Goal: Information Seeking & Learning: Check status

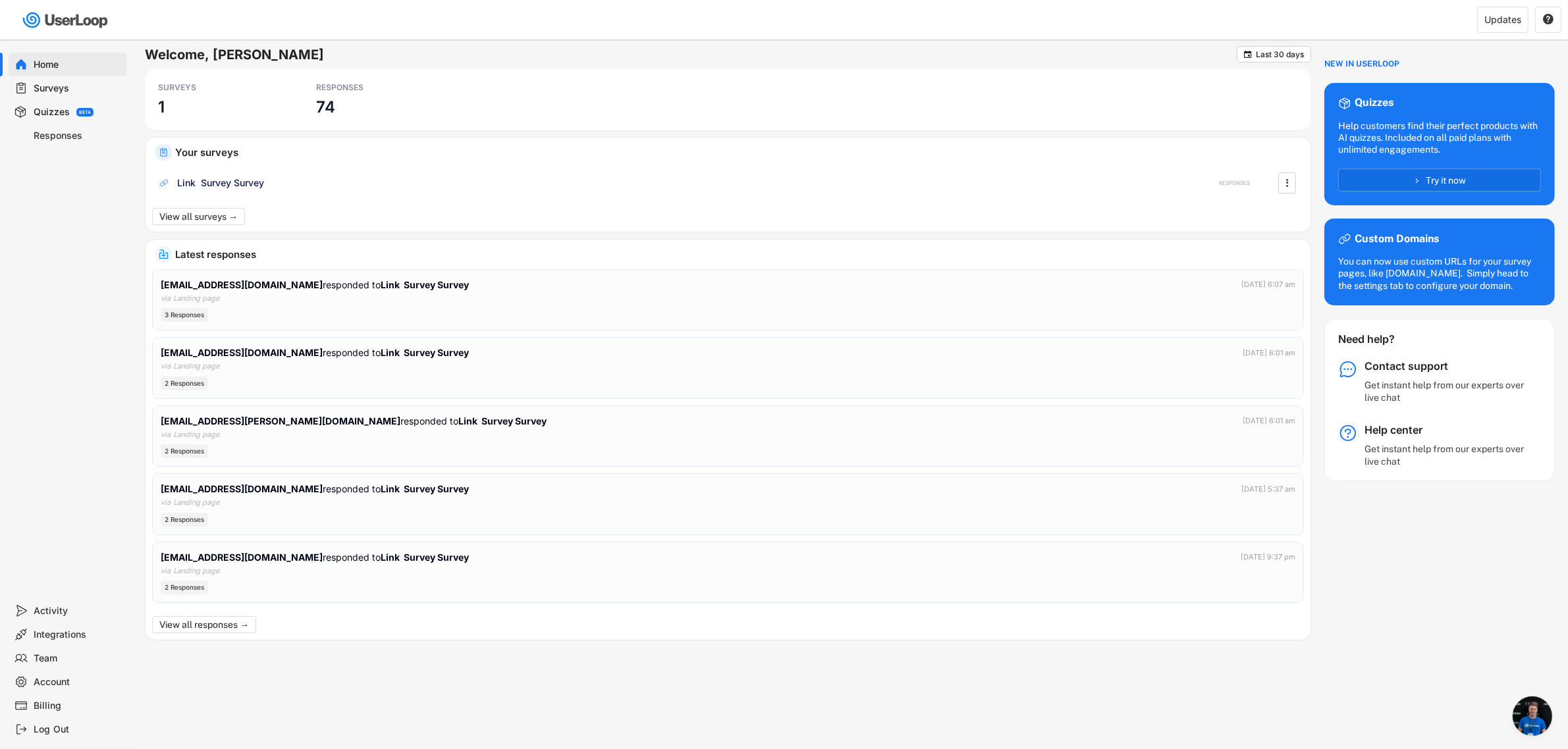
scroll to position [252, 0]
click at [388, 94] on div "RESPONSES 74" at bounding box center [376, 99] width 132 height 48
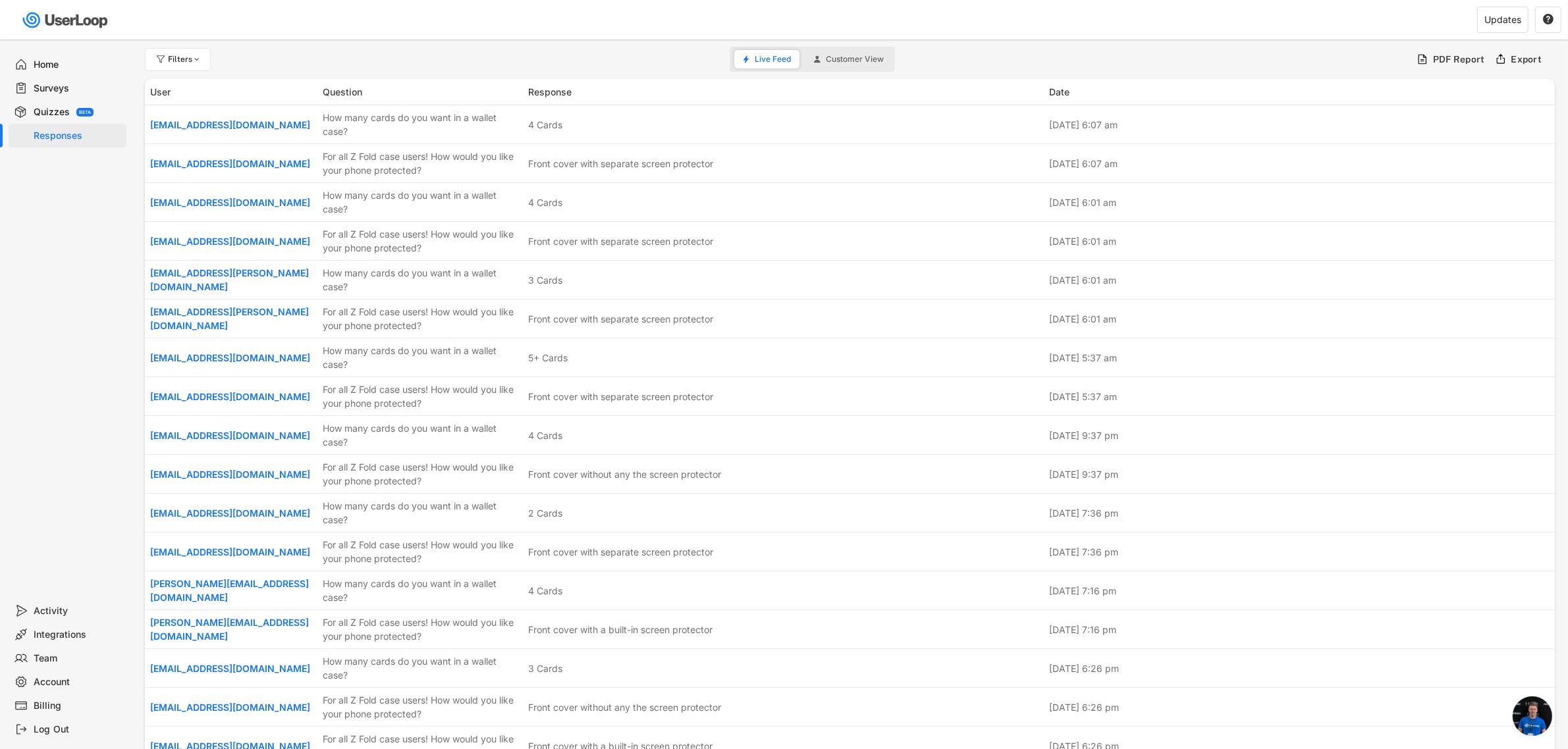
click at [73, 19] on img at bounding box center [66, 20] width 93 height 27
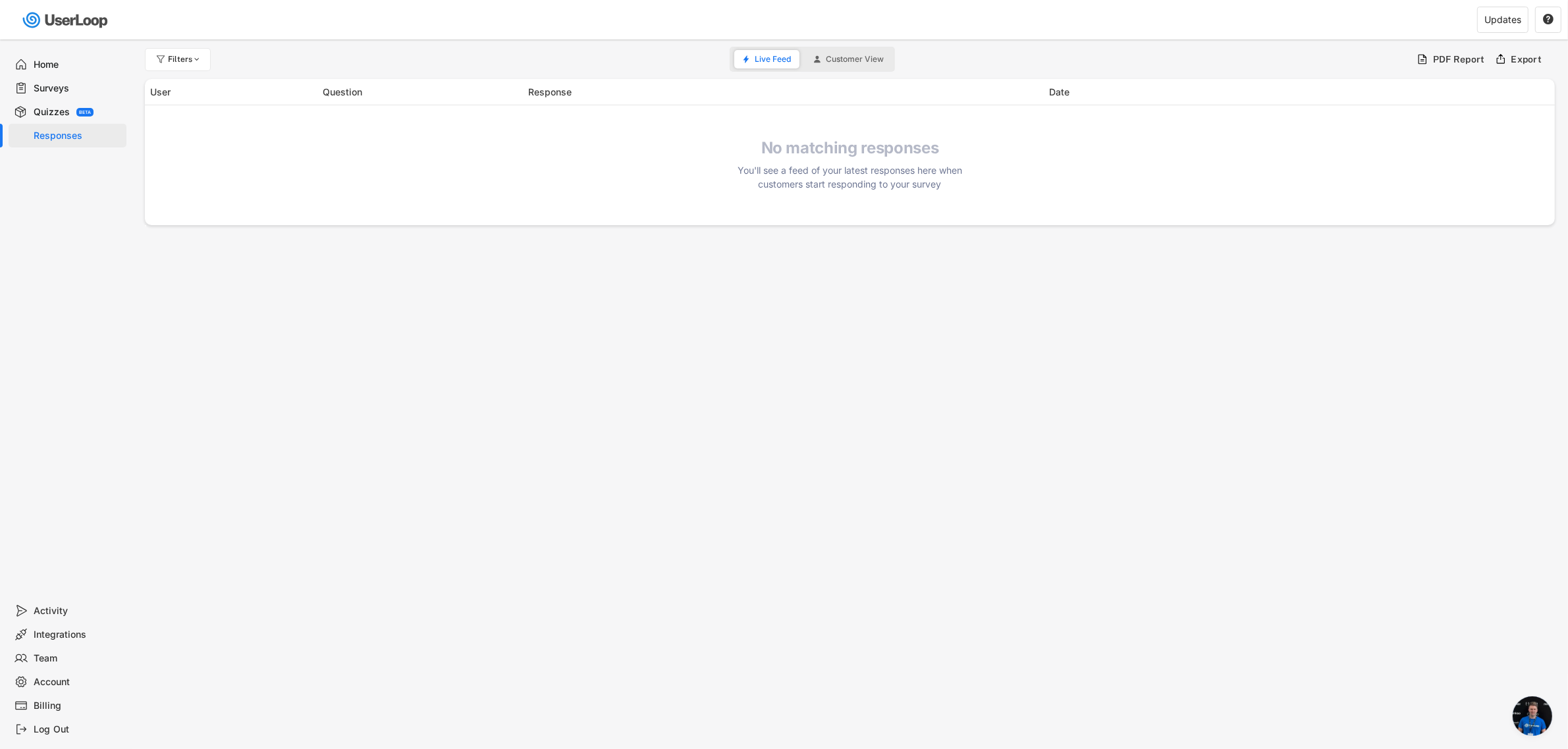
scroll to position [252, 0]
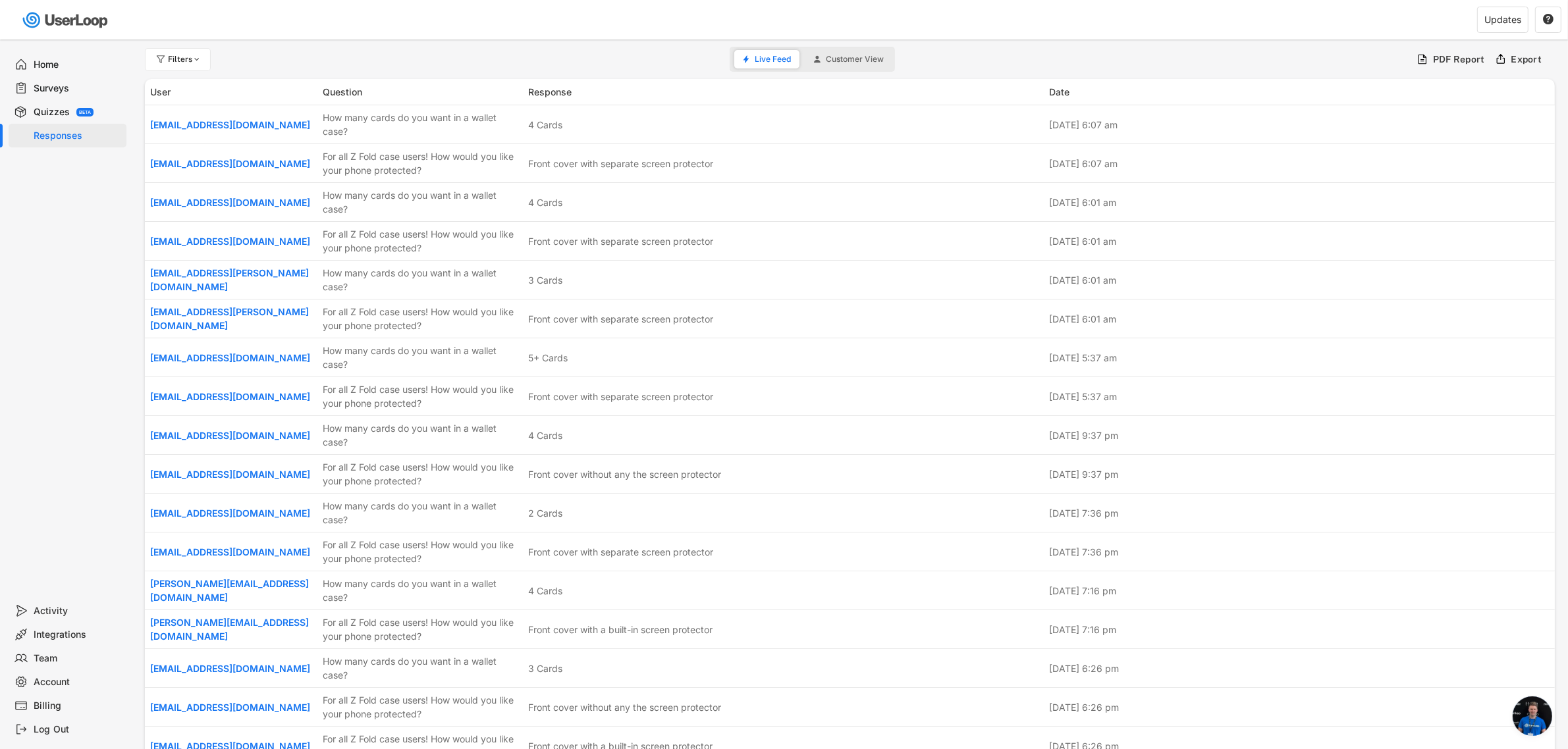
click at [73, 94] on div "Surveys" at bounding box center [67, 88] width 118 height 24
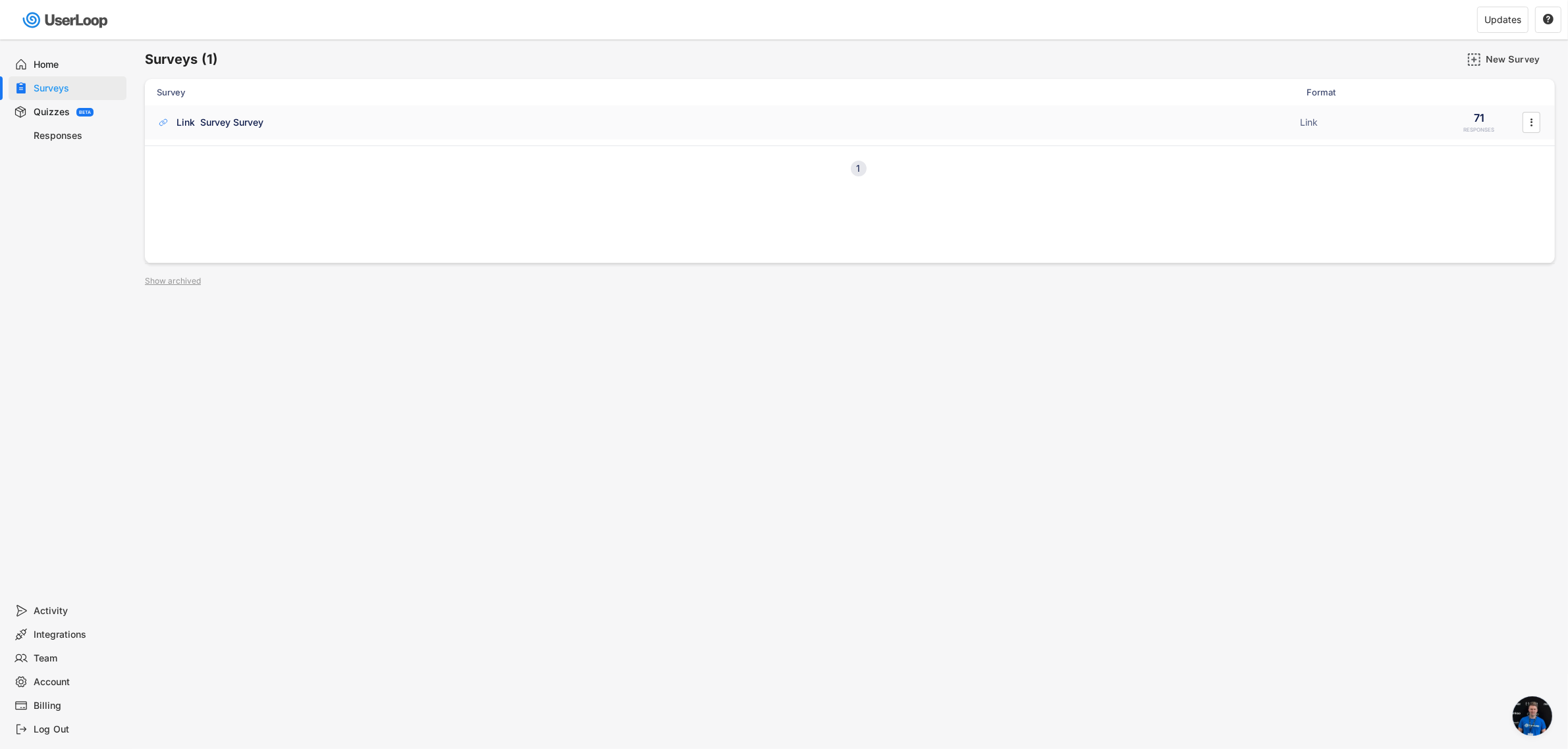
click at [305, 129] on div "Link Survey Survey ACTIVE" at bounding box center [724, 122] width 1135 height 14
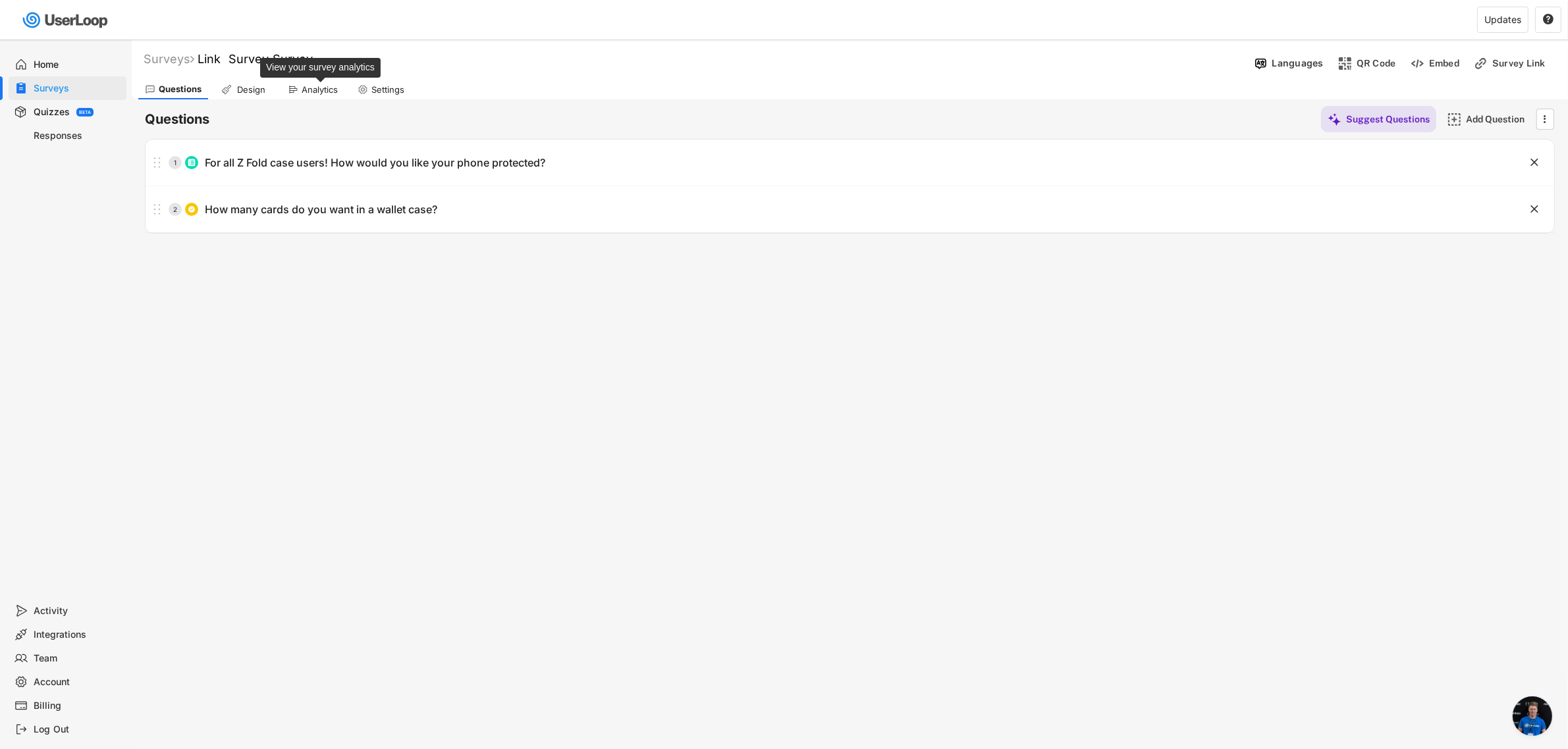
click at [313, 86] on div "Analytics" at bounding box center [319, 90] width 36 height 11
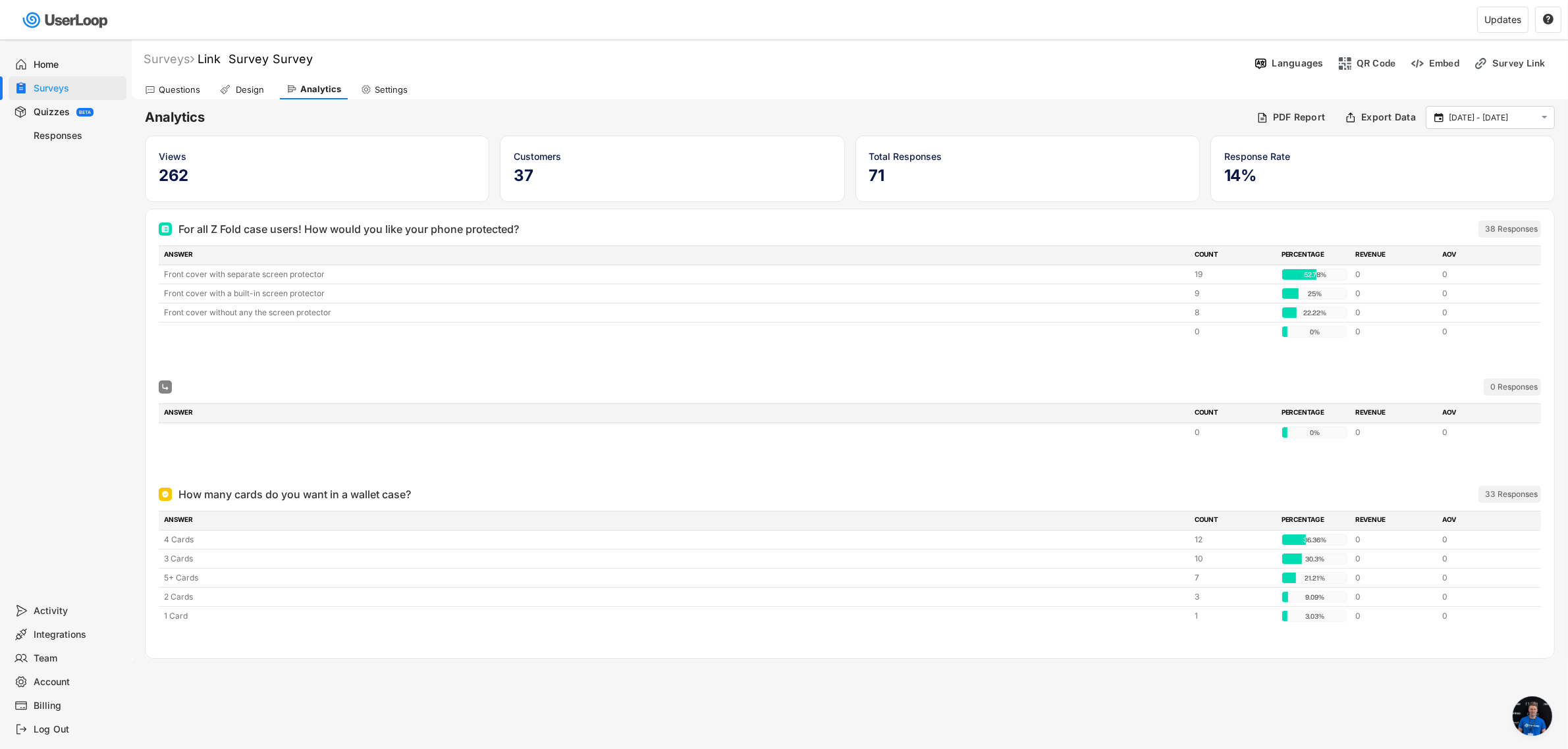
click at [298, 87] on div "Analytics" at bounding box center [314, 90] width 68 height 20
